Goal: Task Accomplishment & Management: Use online tool/utility

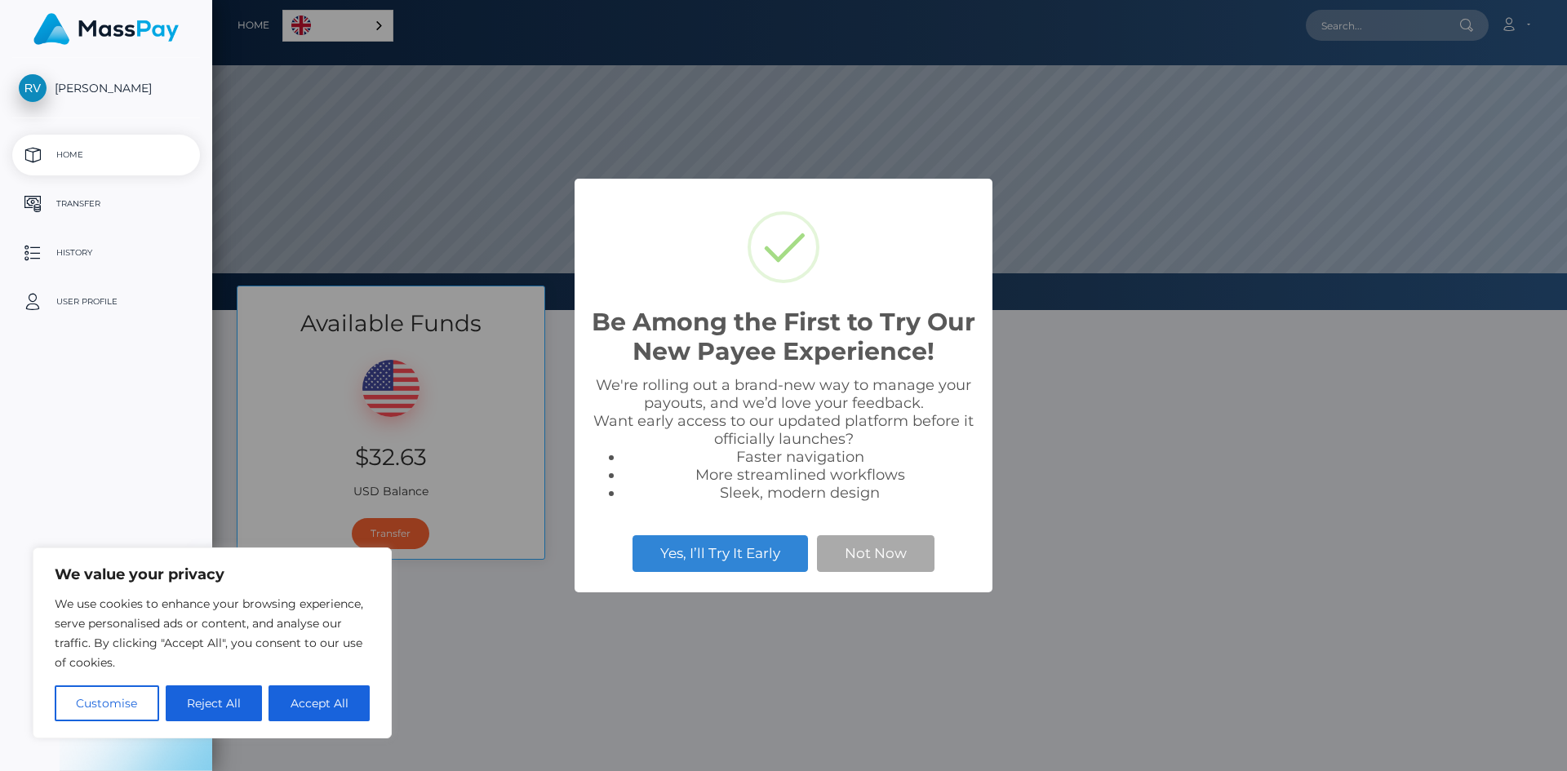
scroll to position [310, 1355]
select select
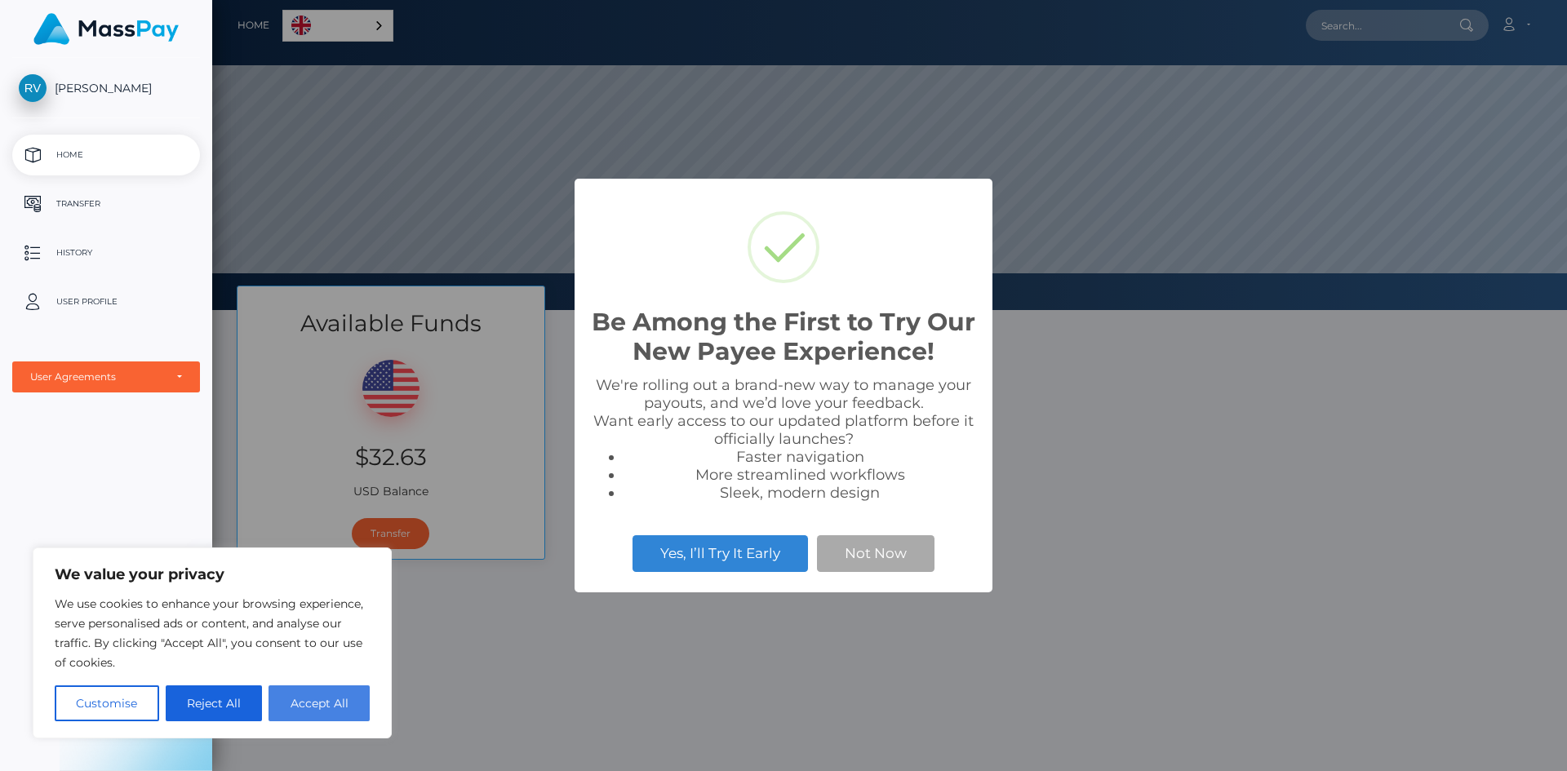
click at [311, 696] on button "Accept All" at bounding box center [319, 704] width 101 height 36
checkbox input "true"
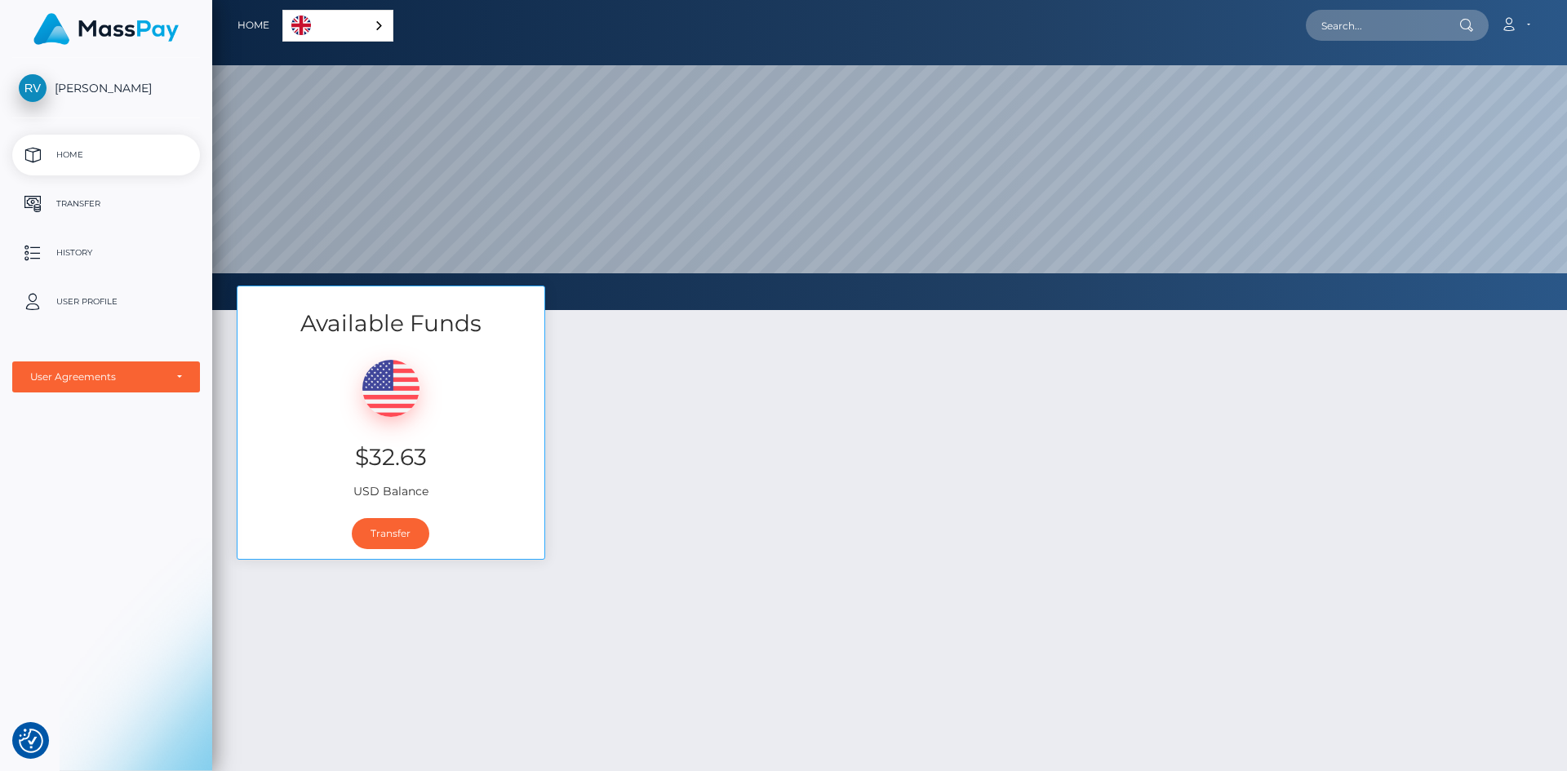
click at [527, 526] on div "Transfer" at bounding box center [391, 534] width 307 height 51
click at [386, 530] on link "Transfer" at bounding box center [391, 533] width 78 height 31
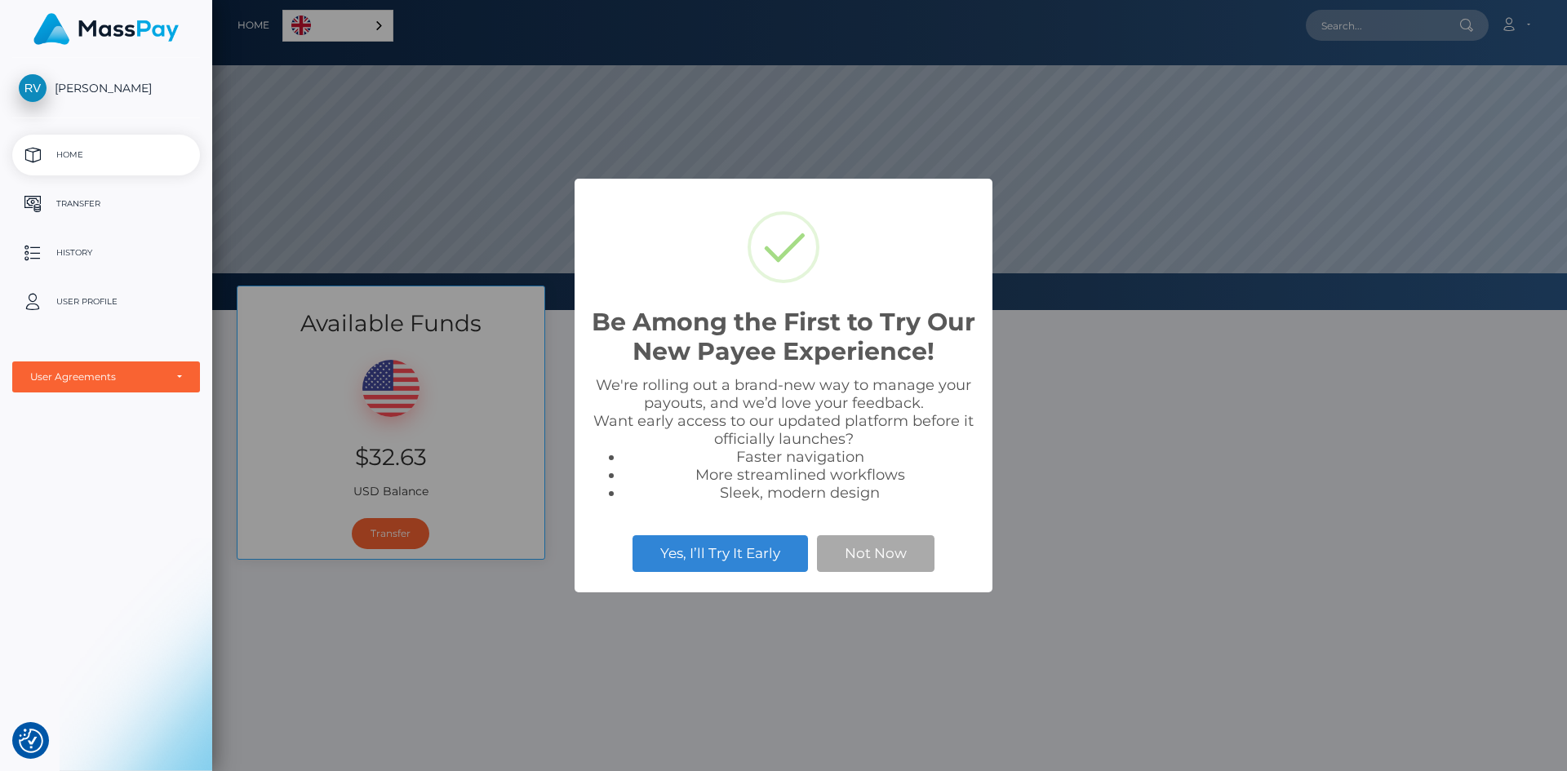
scroll to position [310, 1355]
click at [873, 553] on button "Not Now" at bounding box center [876, 553] width 118 height 36
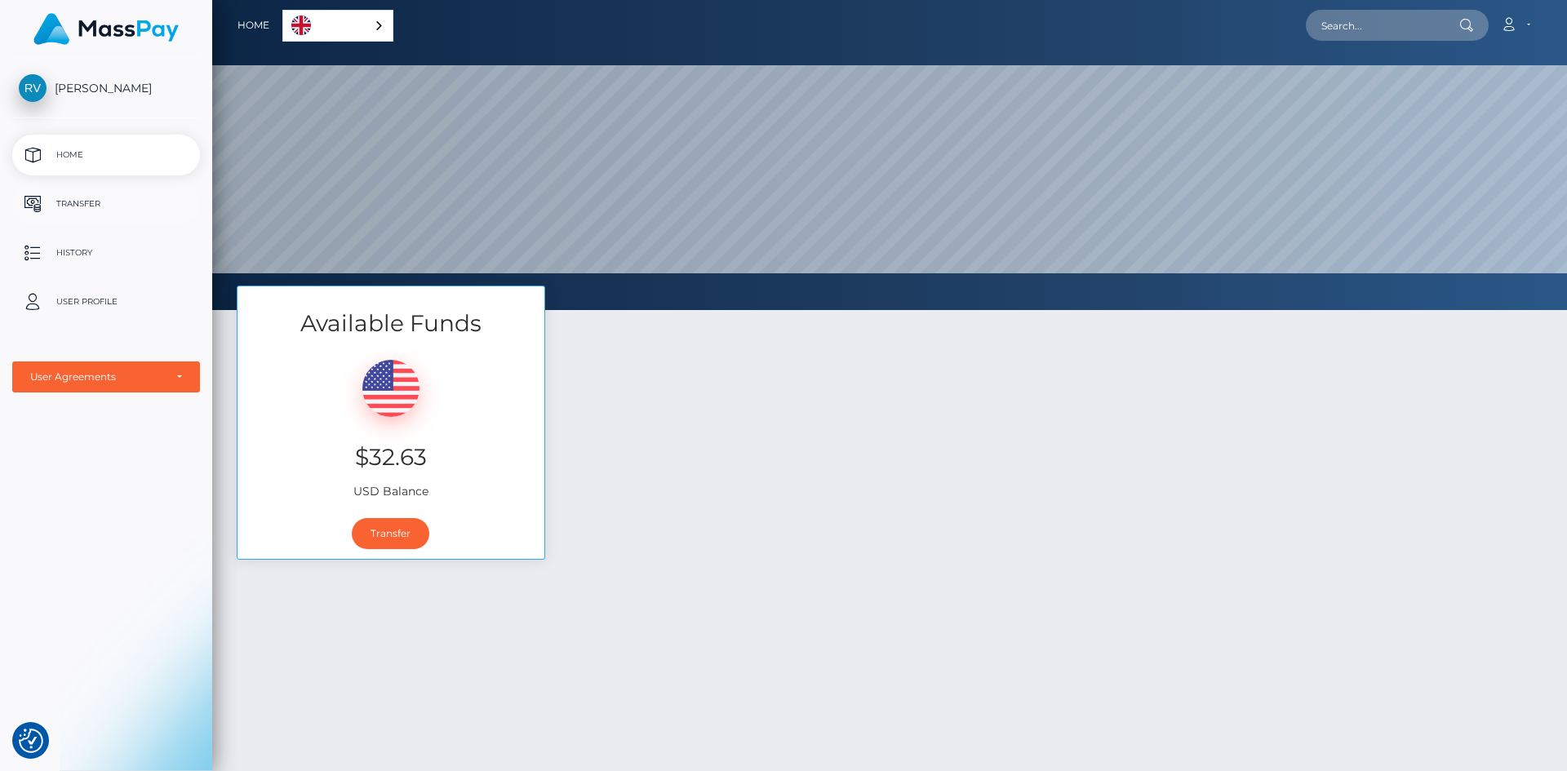
click at [79, 207] on p "Transfer" at bounding box center [106, 204] width 175 height 24
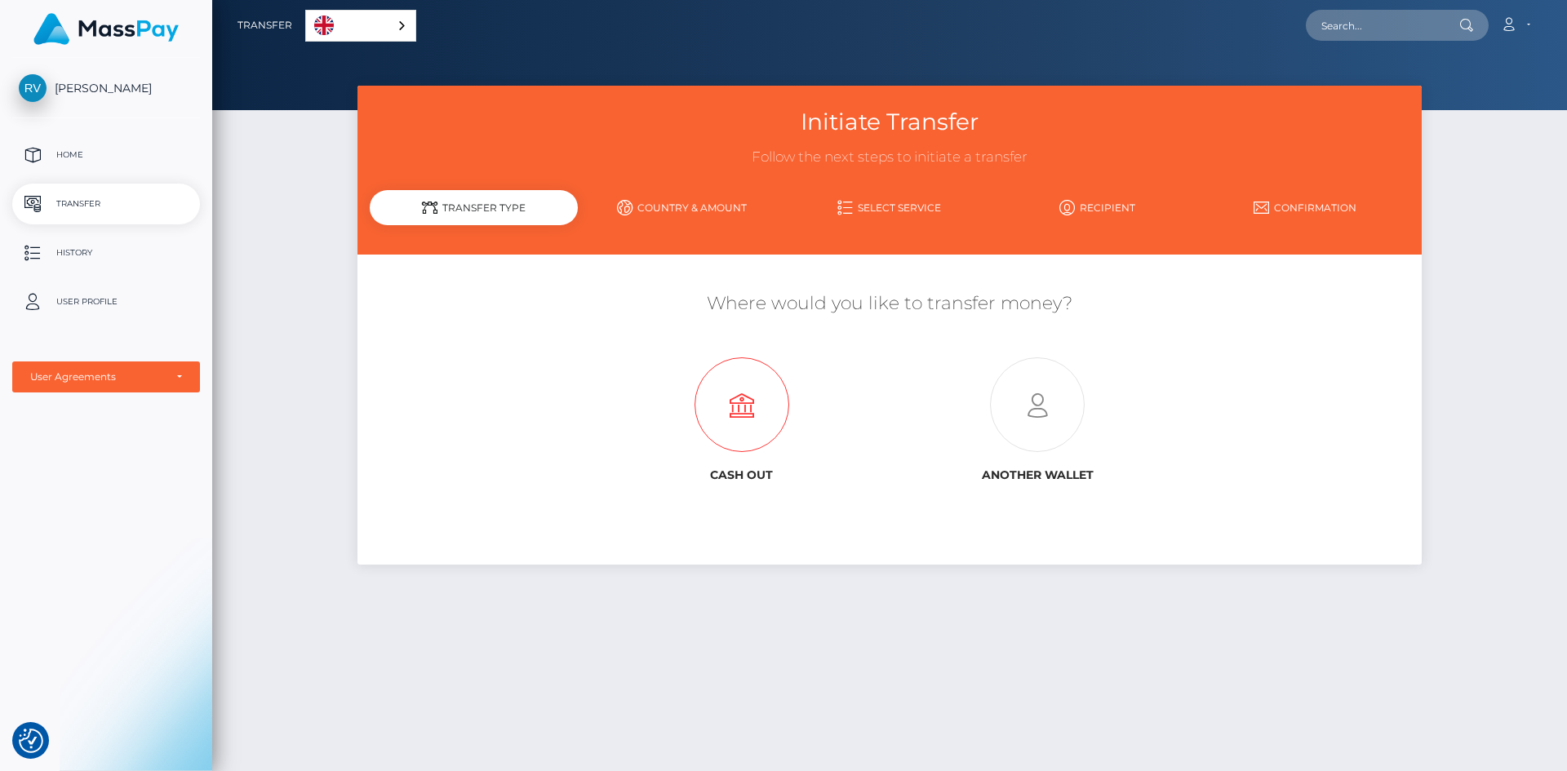
click at [732, 402] on icon at bounding box center [741, 405] width 295 height 95
click at [689, 207] on link "Country & Amount" at bounding box center [682, 207] width 208 height 29
click at [737, 413] on icon at bounding box center [741, 405] width 295 height 95
click at [73, 152] on p "Home" at bounding box center [106, 155] width 175 height 24
click at [123, 382] on div "User Agreements" at bounding box center [97, 377] width 134 height 13
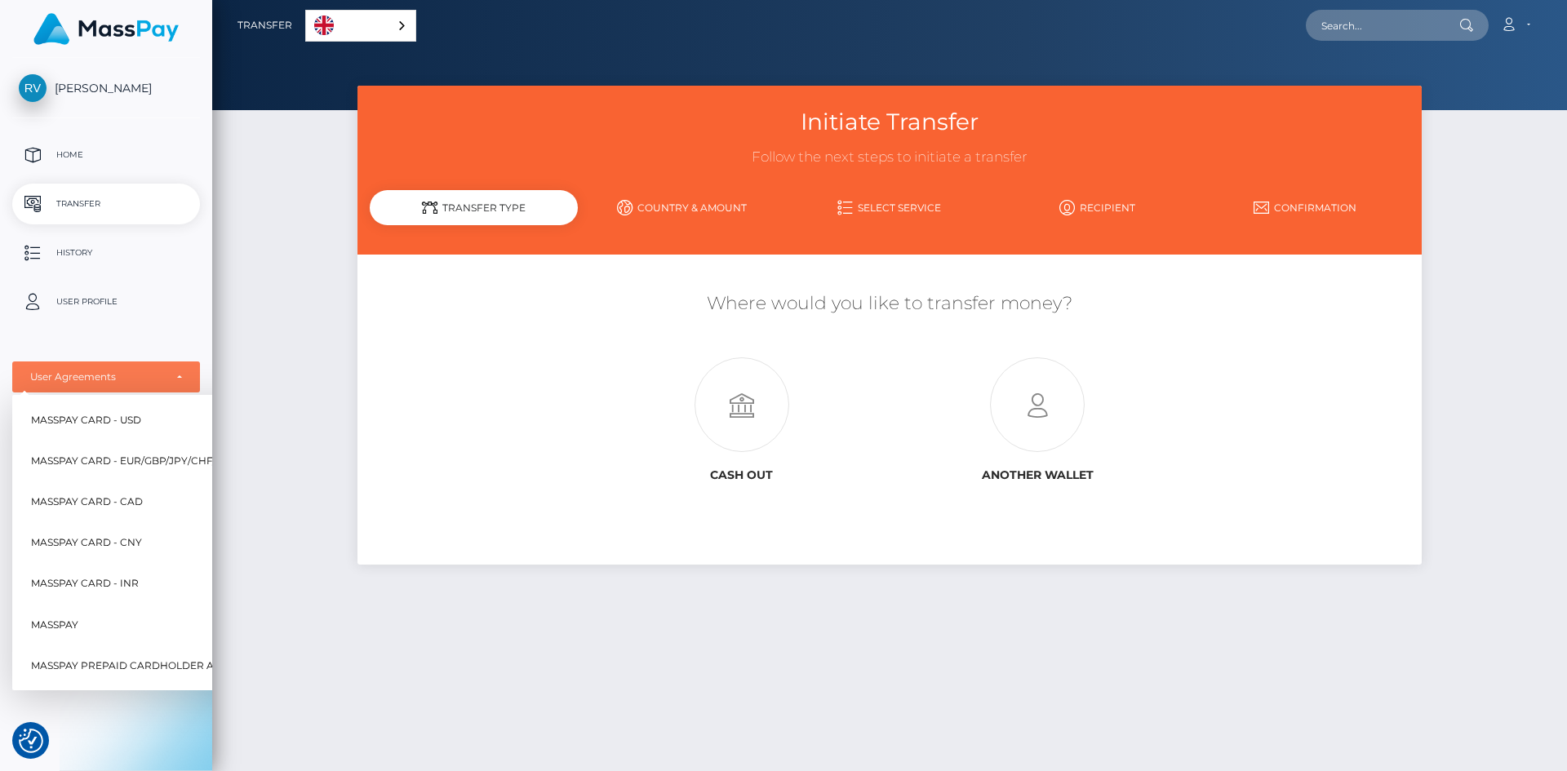
drag, startPoint x: 326, startPoint y: 540, endPoint x: 331, endPoint y: 522, distance: 18.8
click at [326, 540] on div "Initiate Transfer Follow the next steps to initiate a transfer Transfer Type Co…" at bounding box center [889, 421] width 1355 height 671
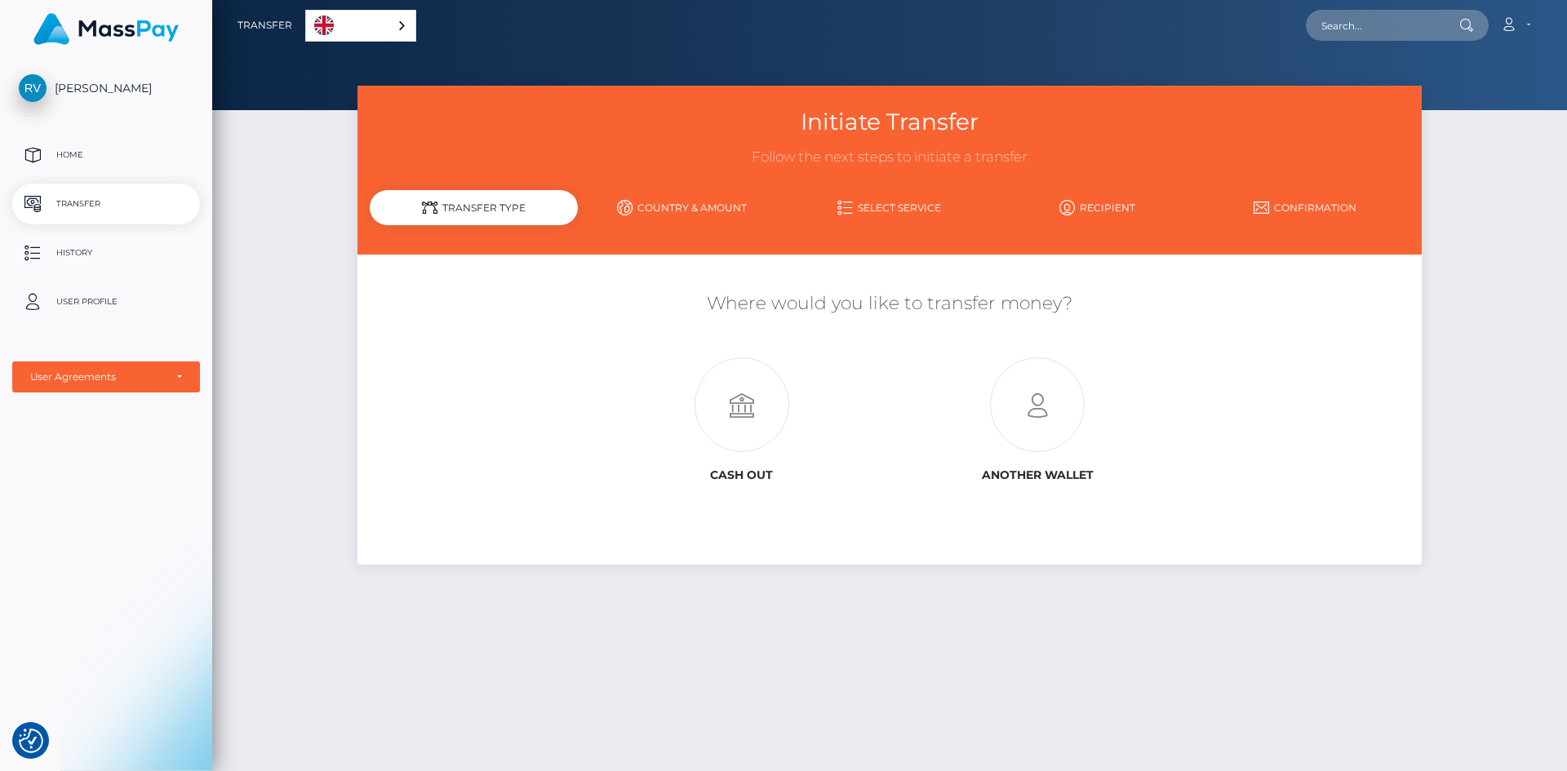
click at [50, 253] on p "History" at bounding box center [106, 253] width 175 height 24
